Goal: Check status: Check status

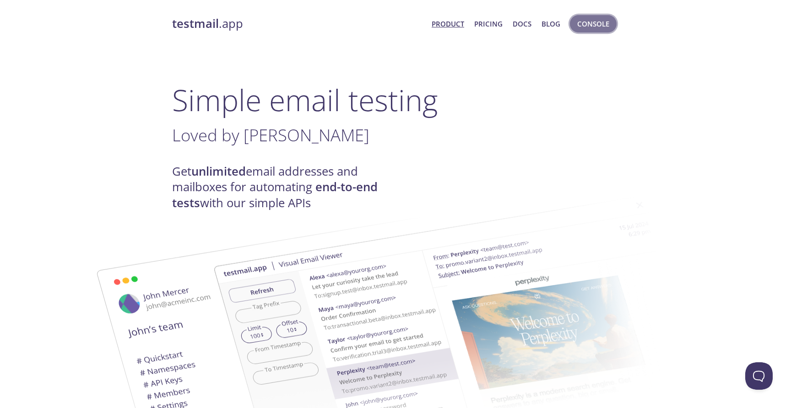
click at [576, 29] on button "Console" at bounding box center [593, 23] width 47 height 17
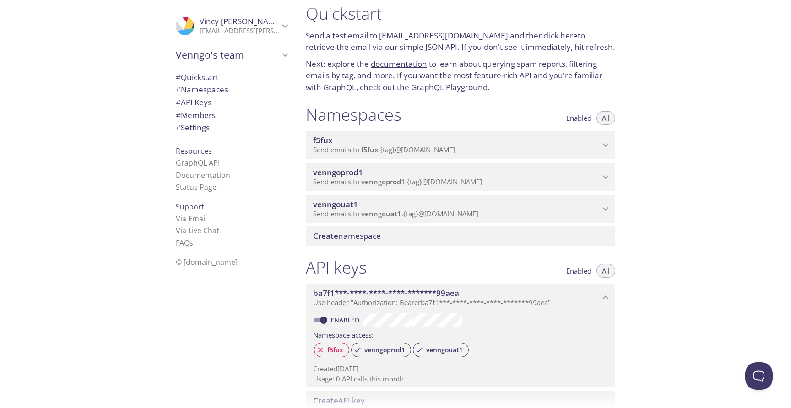
scroll to position [12, 0]
click at [554, 177] on span "venngoprod1" at bounding box center [456, 172] width 286 height 10
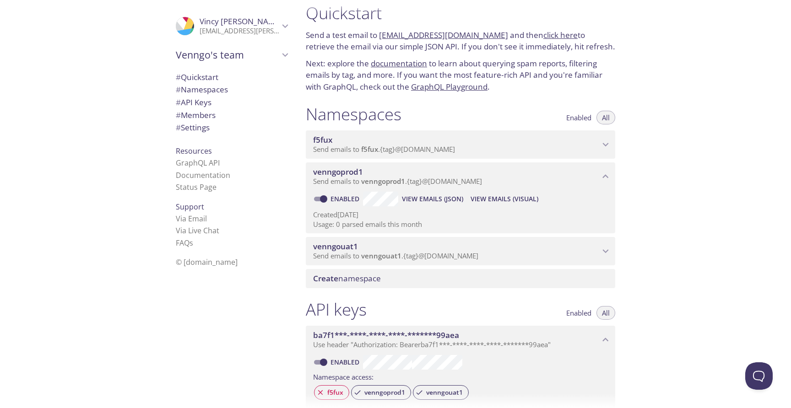
click at [517, 205] on span "View Emails (Visual)" at bounding box center [504, 199] width 68 height 11
click at [558, 261] on p "Send emails to venngouat1 . {tag} @[DOMAIN_NAME]" at bounding box center [456, 256] width 286 height 9
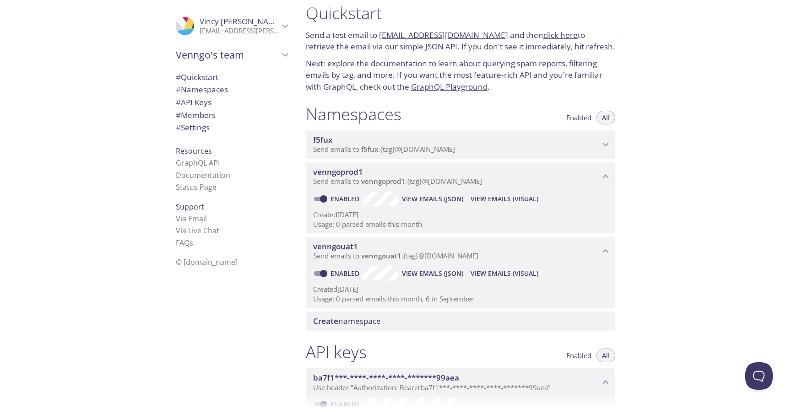
click at [517, 279] on span "View Emails (Visual)" at bounding box center [504, 273] width 68 height 11
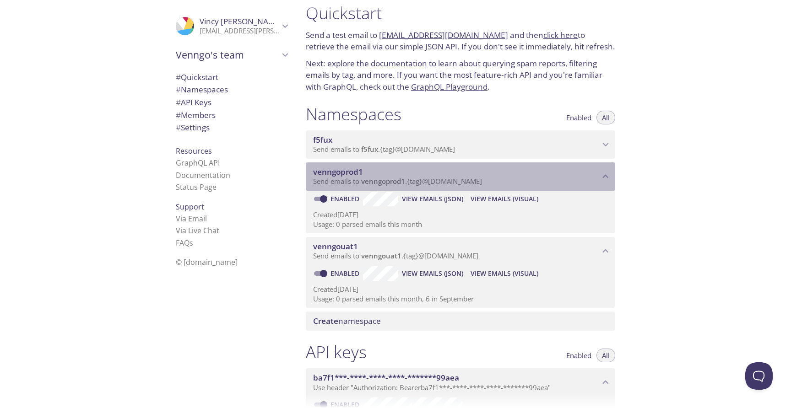
drag, startPoint x: 361, startPoint y: 192, endPoint x: 397, endPoint y: 194, distance: 35.7
click at [397, 186] on span "venngoprod1" at bounding box center [383, 181] width 44 height 9
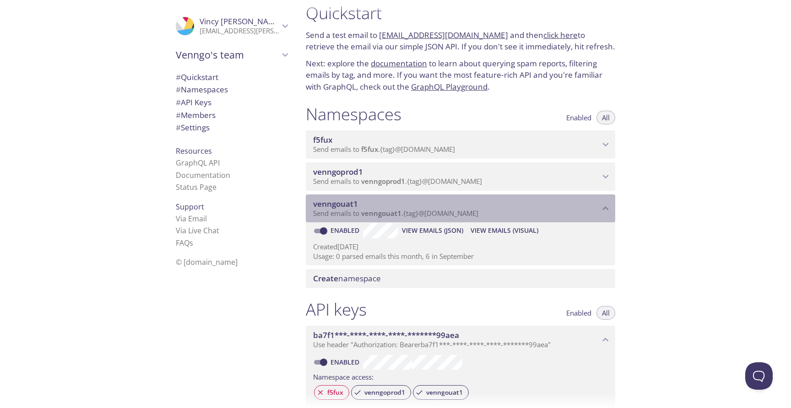
drag, startPoint x: 372, startPoint y: 214, endPoint x: 324, endPoint y: 218, distance: 47.8
click at [324, 209] on span "venngouat1" at bounding box center [456, 204] width 286 height 10
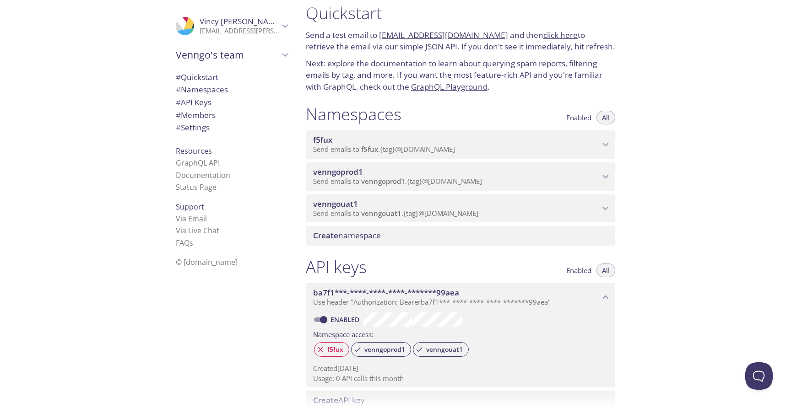
click at [361, 209] on span "venngouat1" at bounding box center [456, 204] width 286 height 10
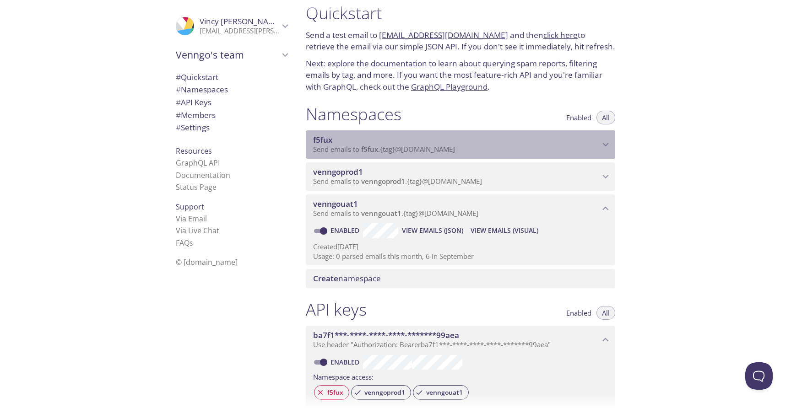
click at [425, 154] on span "Send emails to f5fux . {tag} @[DOMAIN_NAME]" at bounding box center [384, 149] width 142 height 9
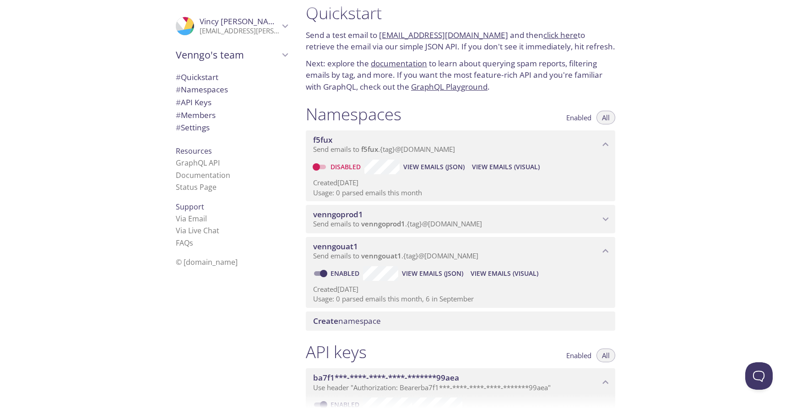
click at [390, 228] on span "venngoprod1" at bounding box center [383, 223] width 44 height 9
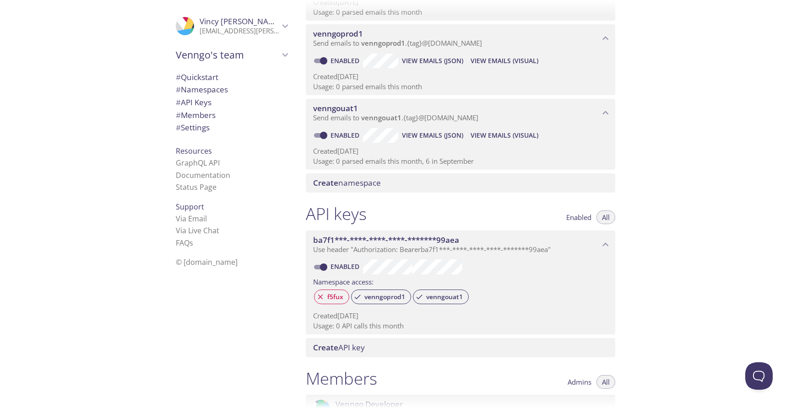
scroll to position [186, 0]
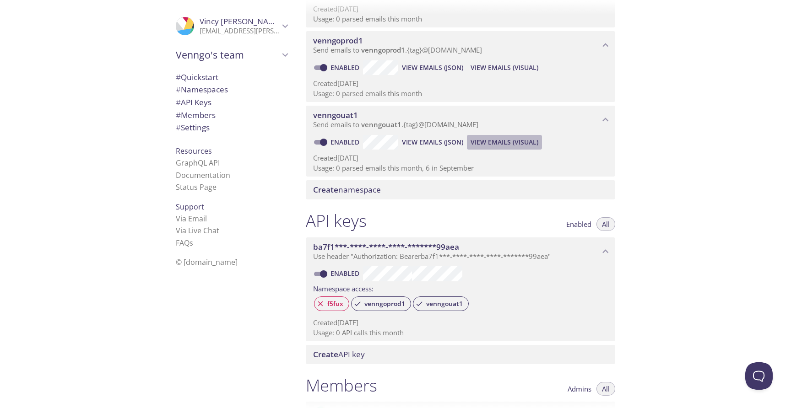
click at [509, 148] on span "View Emails (Visual)" at bounding box center [504, 142] width 68 height 11
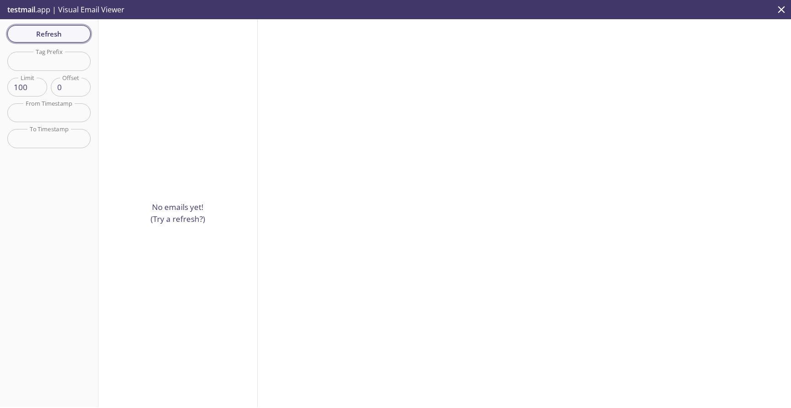
click at [61, 28] on span "Refresh" at bounding box center [49, 34] width 69 height 12
click at [188, 222] on p "No emails yet! (Try a refresh?)" at bounding box center [178, 212] width 54 height 23
click at [56, 33] on span "Refresh" at bounding box center [49, 34] width 69 height 12
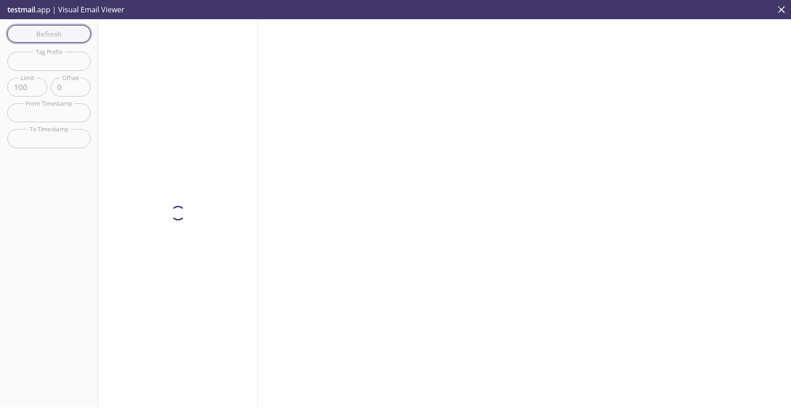
click at [56, 33] on span "Refresh" at bounding box center [49, 34] width 69 height 12
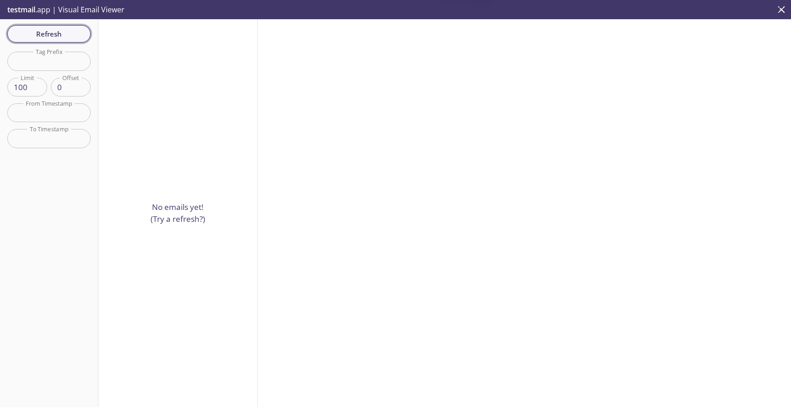
click at [56, 33] on span "Refresh" at bounding box center [49, 34] width 69 height 12
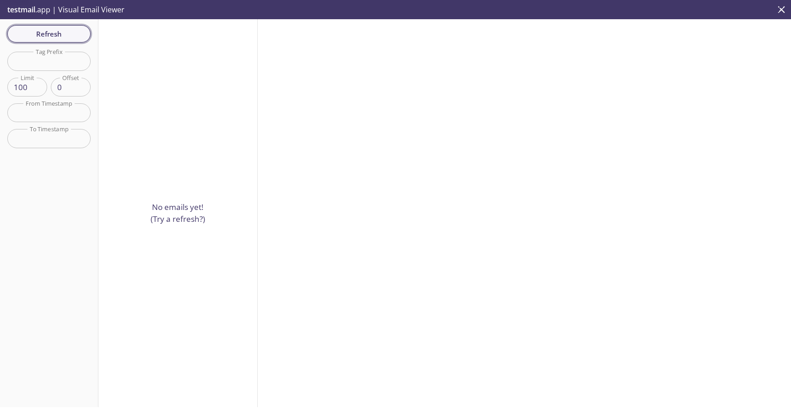
click at [56, 33] on span "Refresh" at bounding box center [49, 34] width 69 height 12
